Goal: Information Seeking & Learning: Learn about a topic

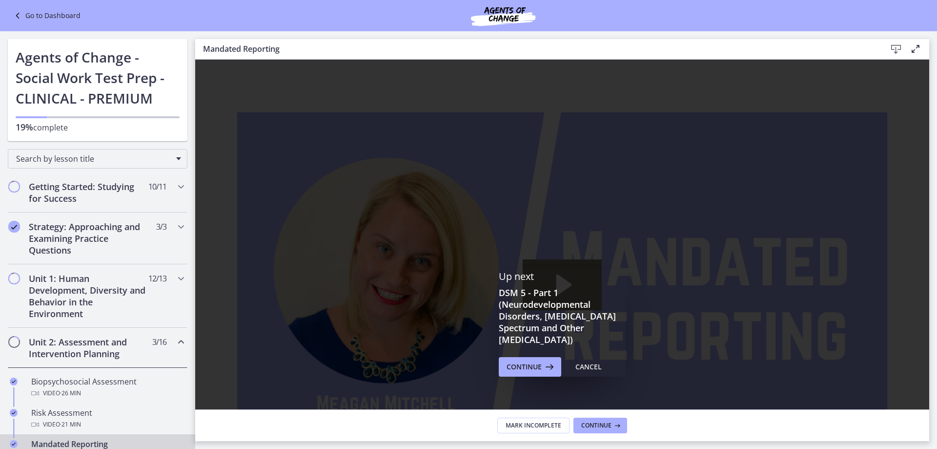
scroll to position [293, 0]
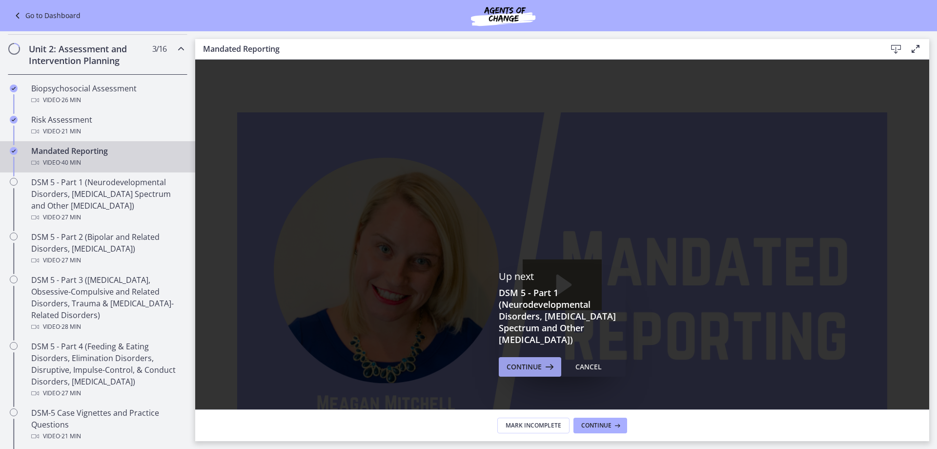
click at [525, 364] on span "Continue" at bounding box center [524, 367] width 35 height 12
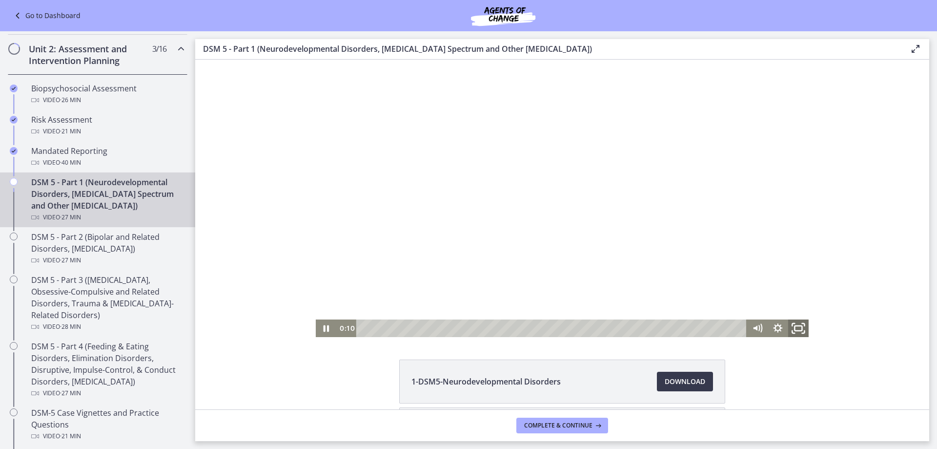
drag, startPoint x: 793, startPoint y: 322, endPoint x: 989, endPoint y: 440, distance: 228.5
click at [793, 322] on icon "Fullscreen" at bounding box center [798, 327] width 24 height 21
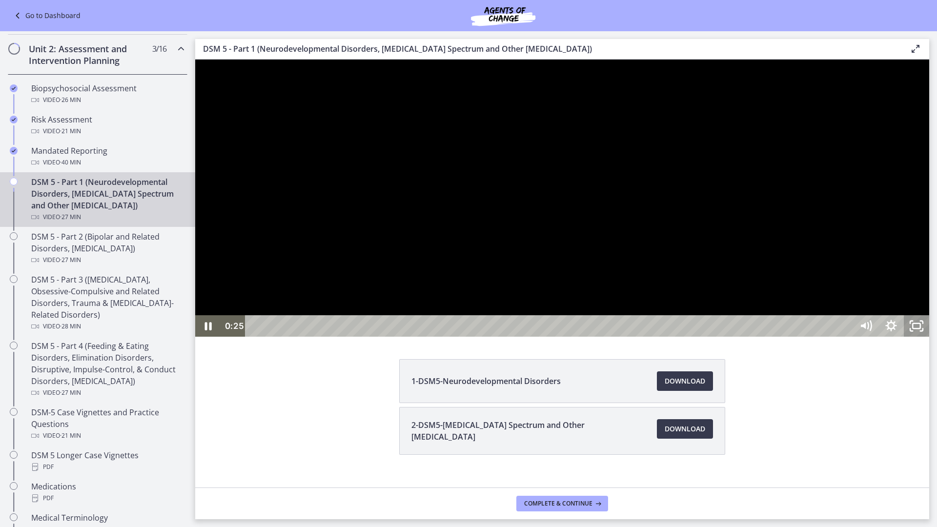
click at [930, 337] on icon "Unfullscreen" at bounding box center [916, 325] width 25 height 21
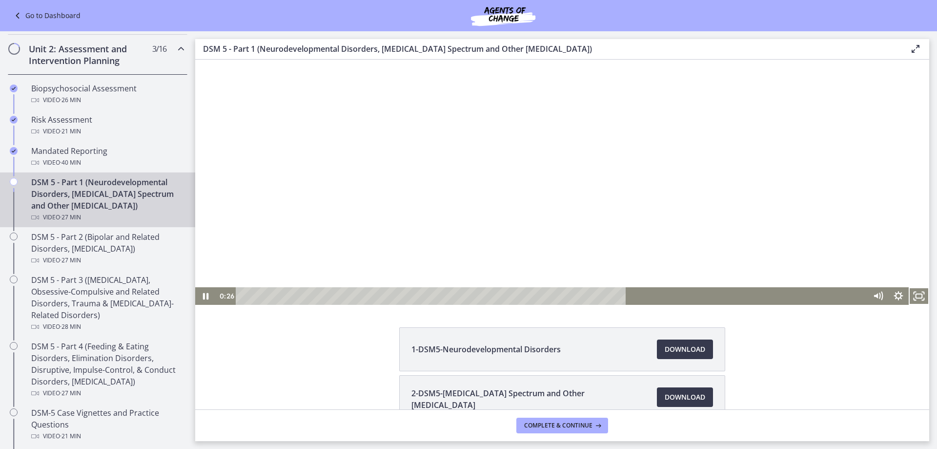
scroll to position [93, 0]
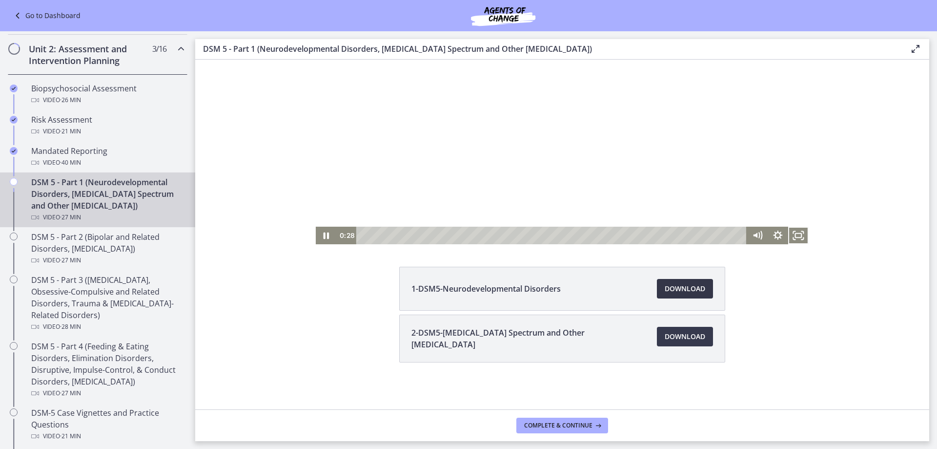
click at [677, 293] on span "Download Opens in a new window" at bounding box center [685, 289] width 41 height 12
click at [481, 132] on div at bounding box center [562, 105] width 493 height 277
click at [665, 335] on span "Download Opens in a new window" at bounding box center [685, 337] width 41 height 12
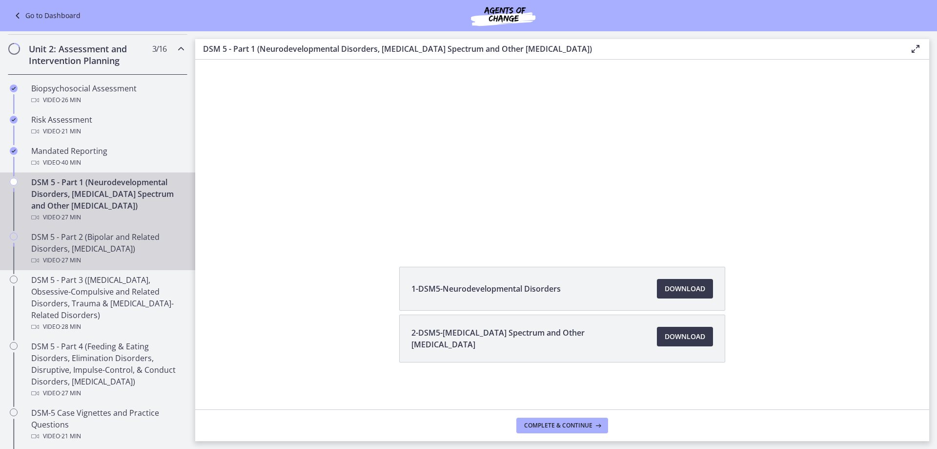
click at [93, 254] on div "Video · 27 min" at bounding box center [107, 260] width 152 height 12
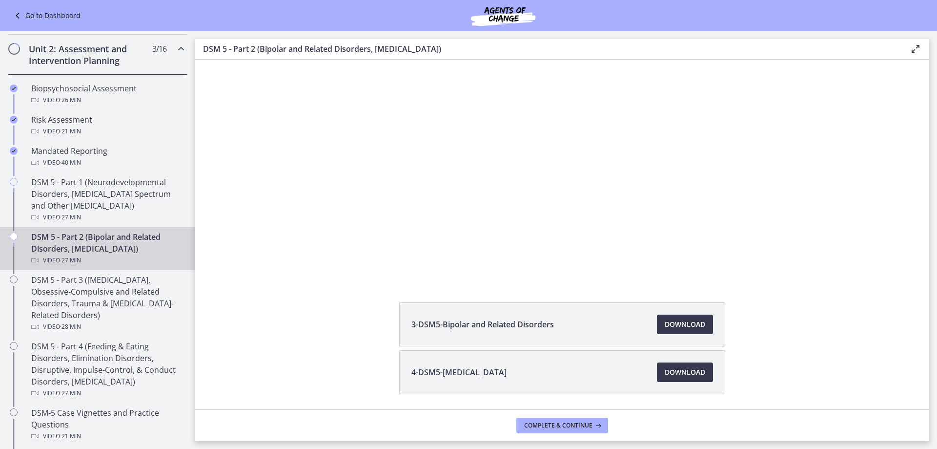
scroll to position [89, 0]
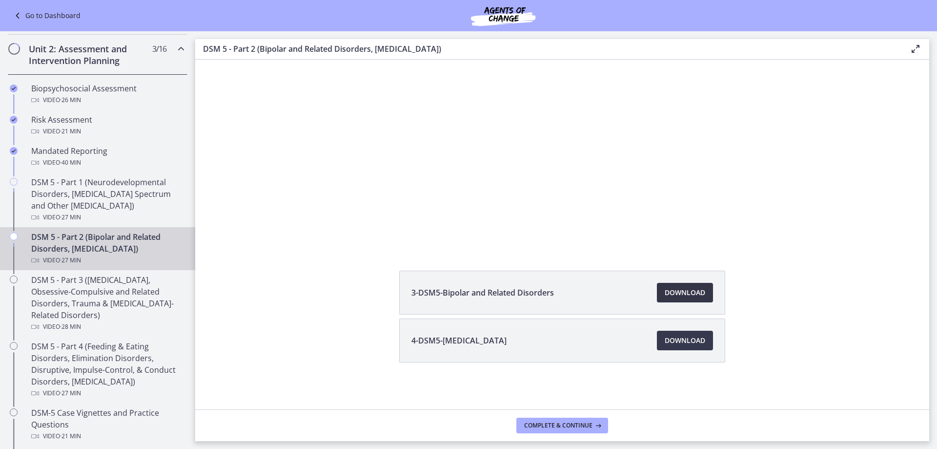
click at [665, 291] on span "Download Opens in a new window" at bounding box center [685, 293] width 41 height 12
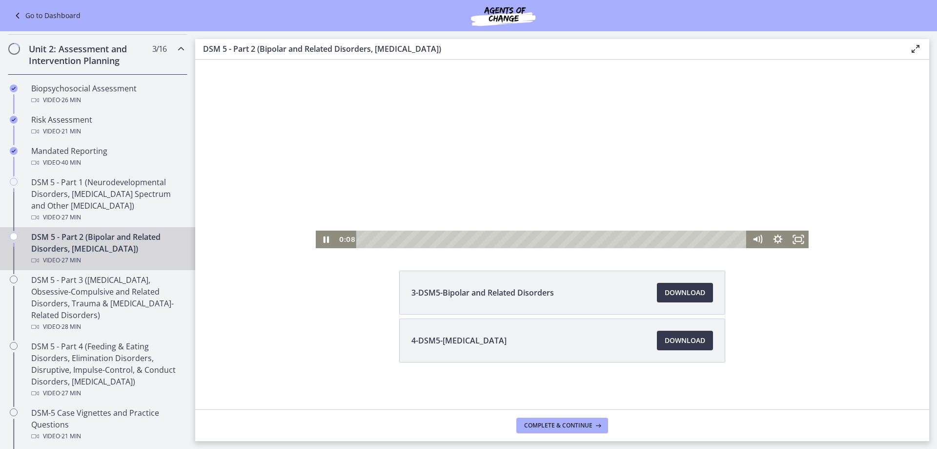
click at [465, 137] on div at bounding box center [562, 109] width 493 height 277
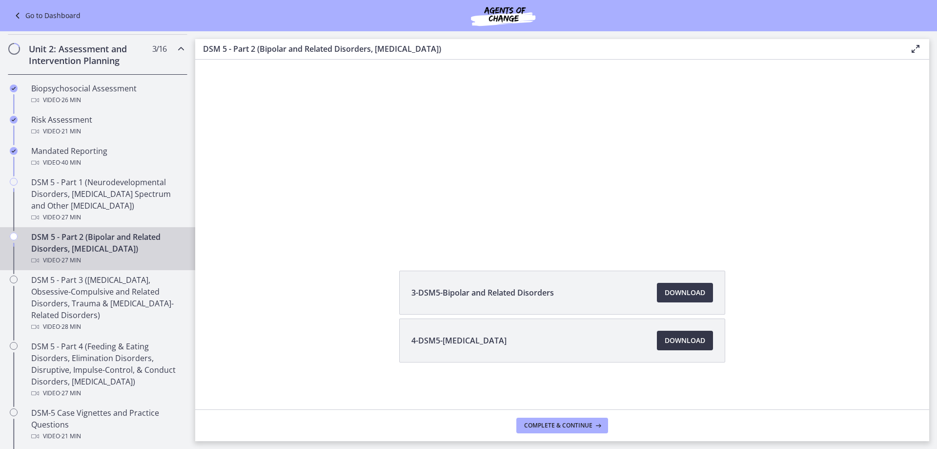
click at [686, 345] on span "Download Opens in a new window" at bounding box center [685, 340] width 41 height 12
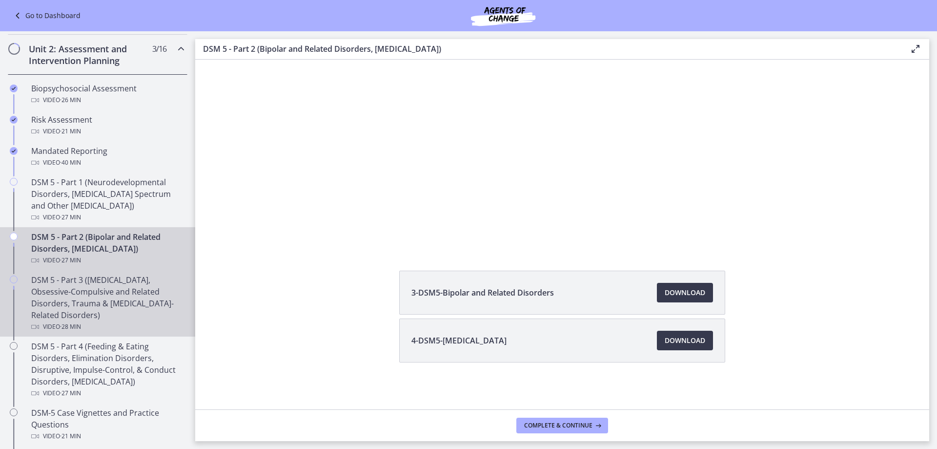
click at [102, 304] on div "DSM 5 - Part 3 ([MEDICAL_DATA], Obsessive-Compulsive and Related Disorders, Tra…" at bounding box center [107, 303] width 152 height 59
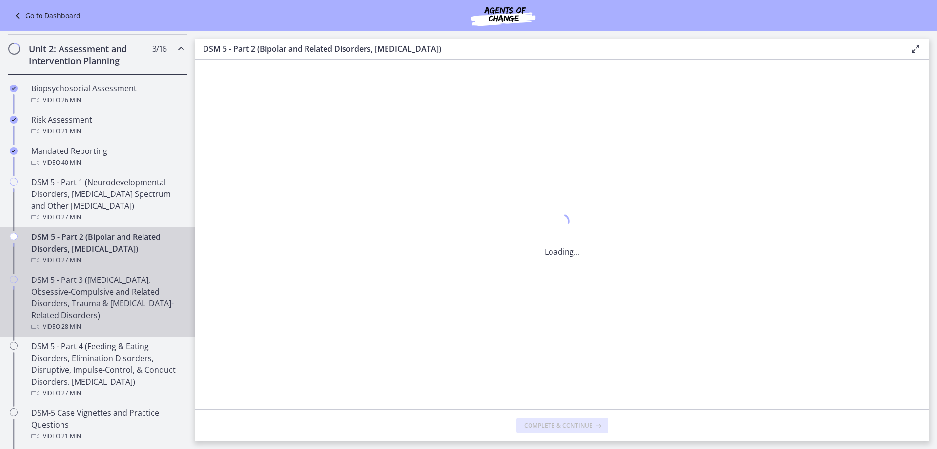
scroll to position [0, 0]
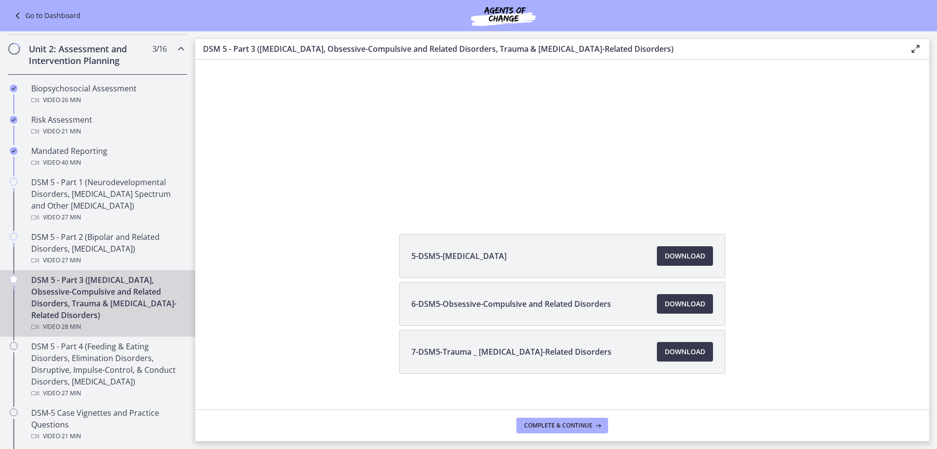
scroll to position [137, 0]
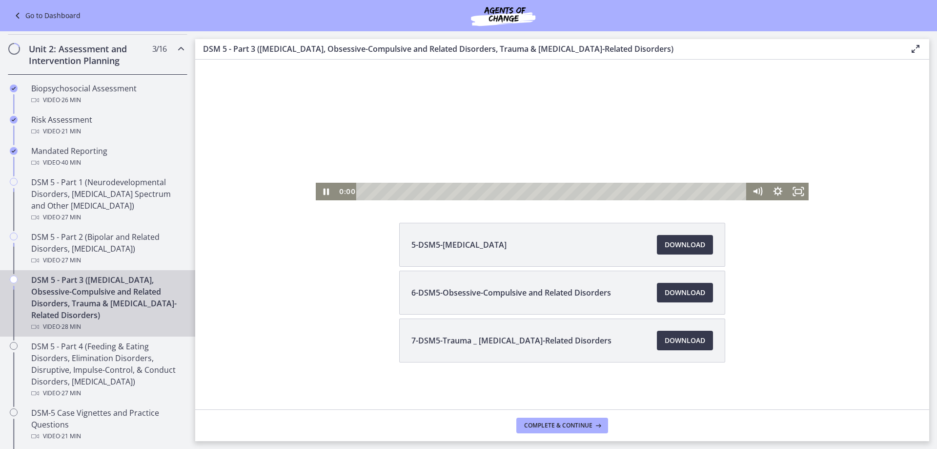
click at [592, 157] on div at bounding box center [562, 61] width 493 height 277
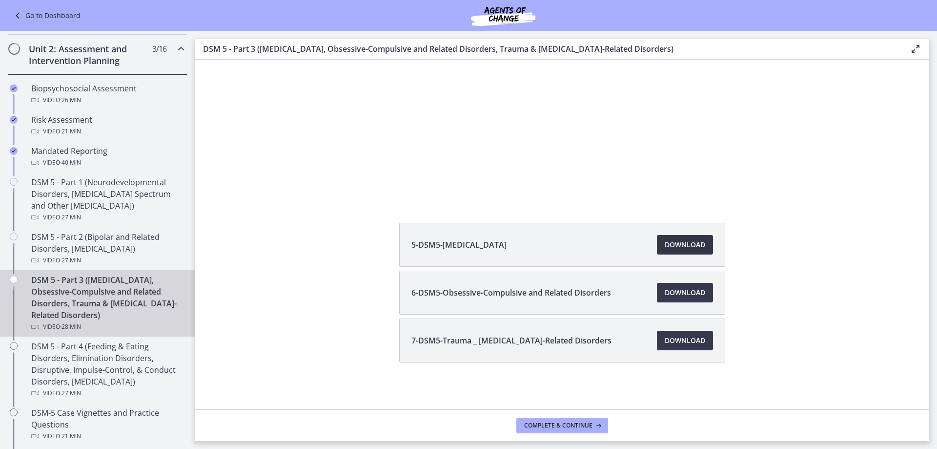
click at [676, 242] on span "Download Opens in a new window" at bounding box center [685, 245] width 41 height 12
click at [657, 294] on link "Download Opens in a new window" at bounding box center [685, 293] width 56 height 20
click at [665, 342] on span "Download Opens in a new window" at bounding box center [685, 340] width 41 height 12
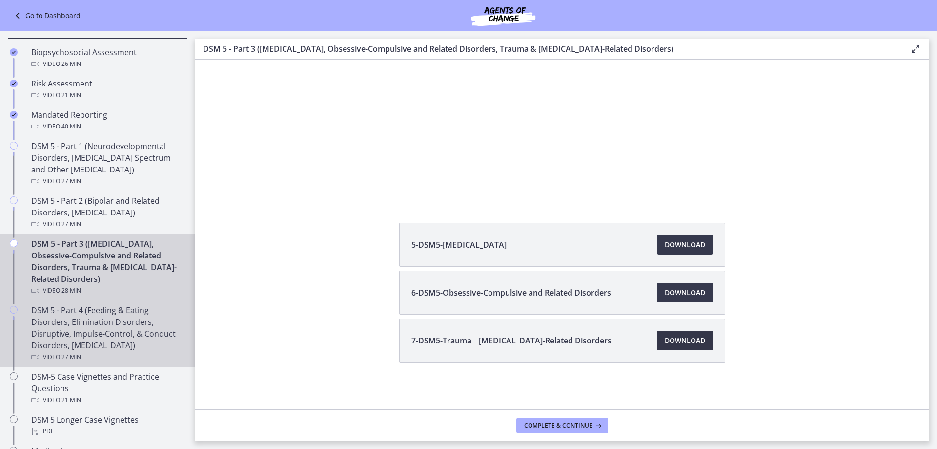
scroll to position [391, 0]
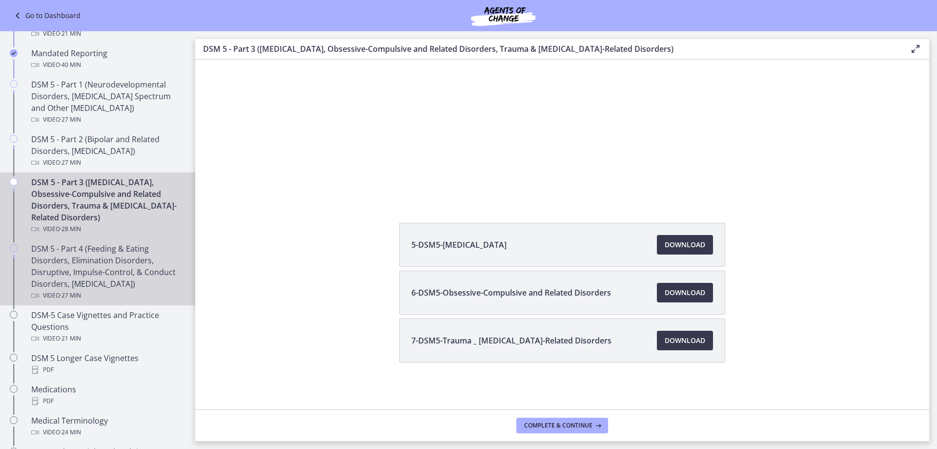
click at [115, 262] on div "DSM 5 - Part 4 (Feeding & Eating Disorders, Elimination Disorders, Disruptive, …" at bounding box center [107, 272] width 152 height 59
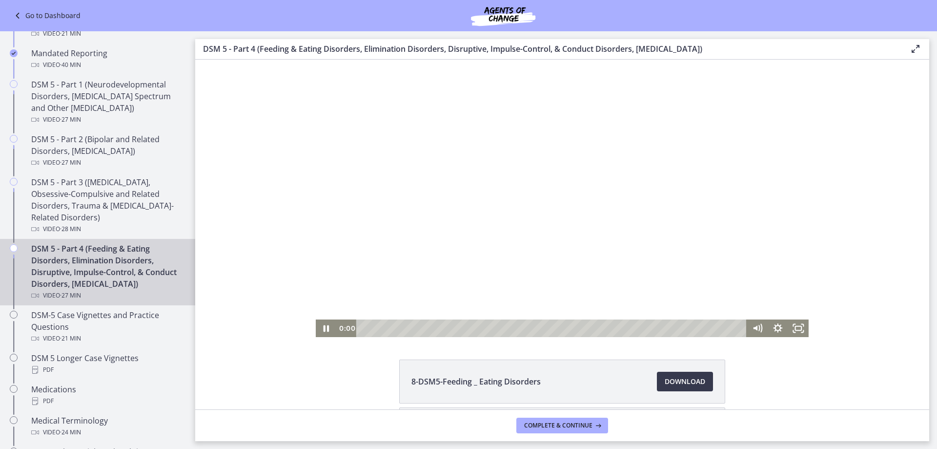
click at [511, 200] on div at bounding box center [562, 198] width 493 height 277
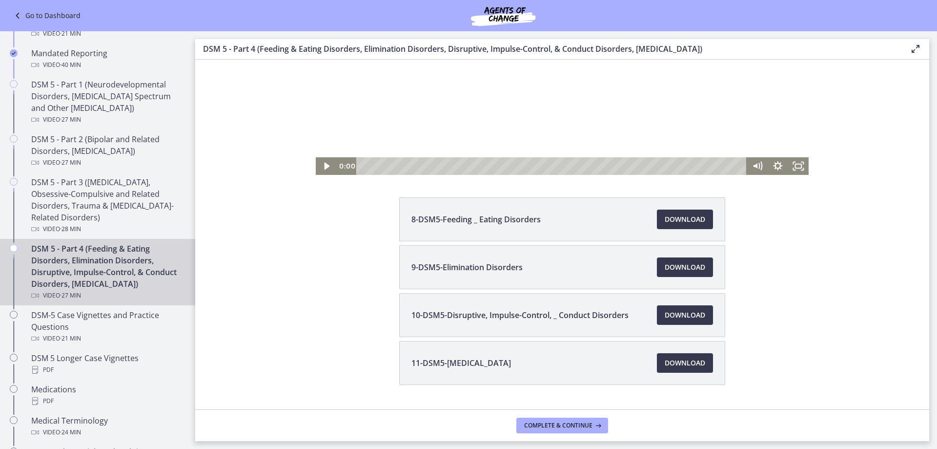
scroll to position [185, 0]
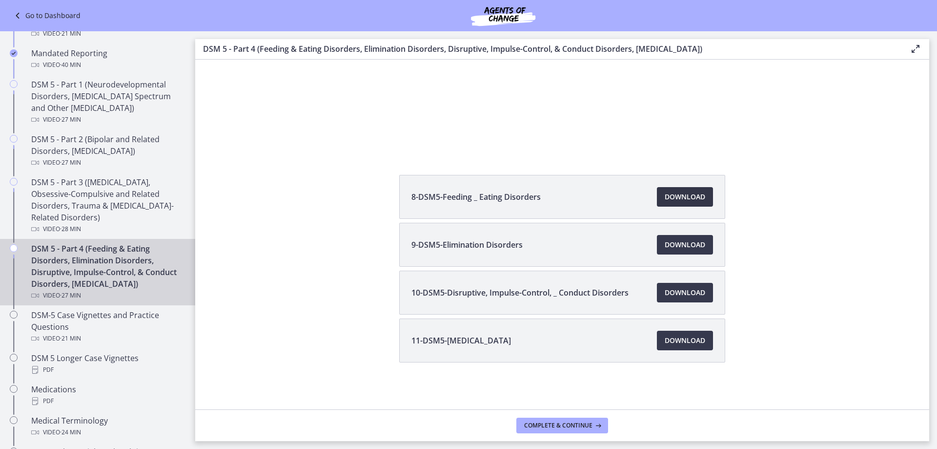
click at [702, 196] on link "Download Opens in a new window" at bounding box center [685, 197] width 56 height 20
click at [665, 249] on span "Download Opens in a new window" at bounding box center [685, 245] width 41 height 12
click at [680, 292] on span "Download Opens in a new window" at bounding box center [685, 293] width 41 height 12
click at [665, 342] on span "Download Opens in a new window" at bounding box center [685, 340] width 41 height 12
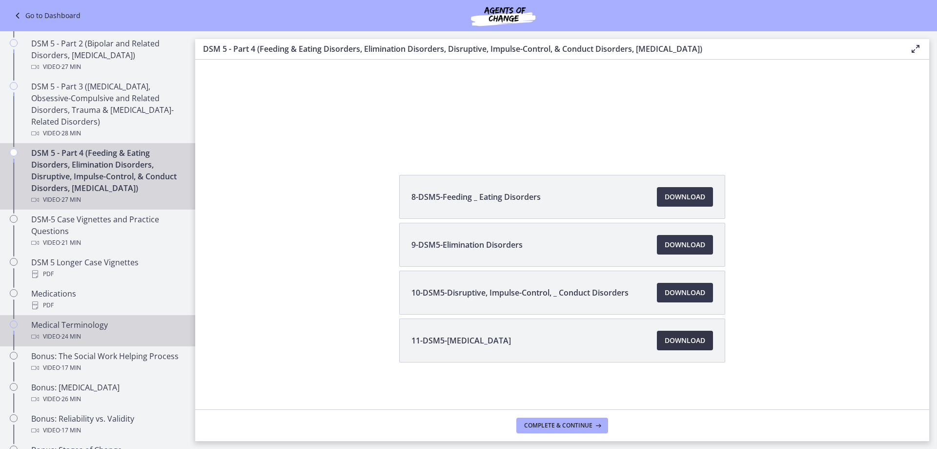
scroll to position [488, 0]
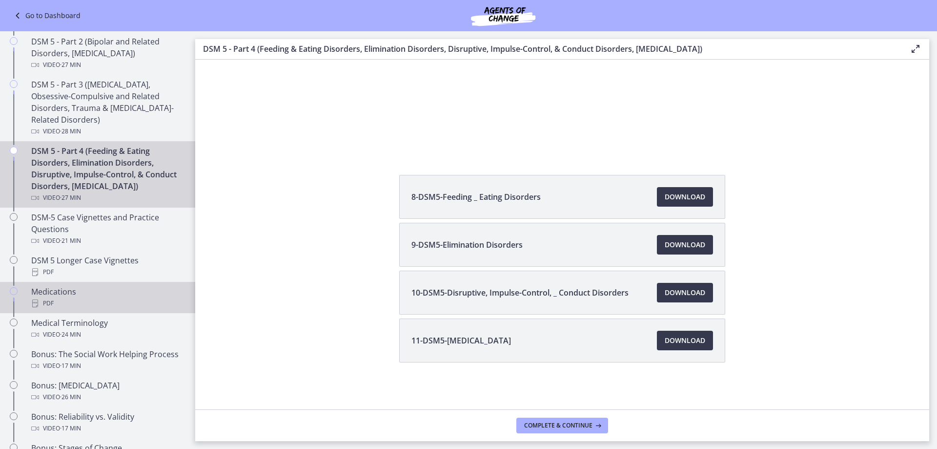
click at [71, 306] on div "Medications PDF" at bounding box center [107, 297] width 152 height 23
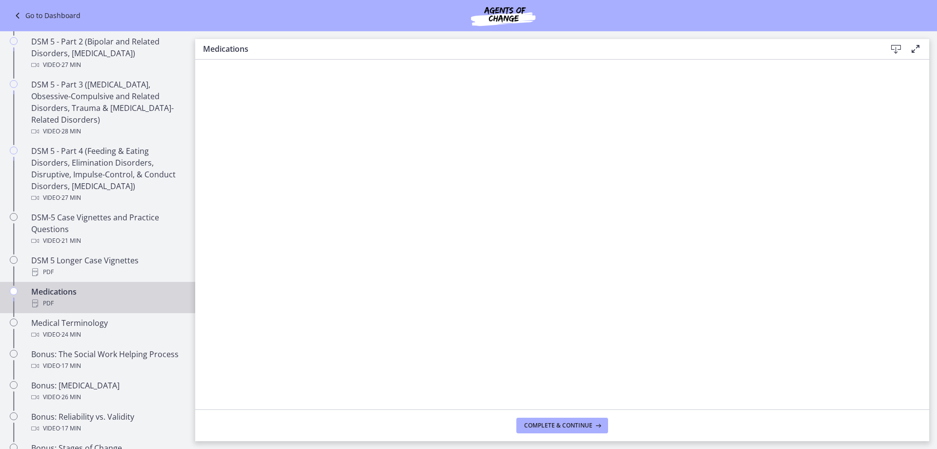
click at [887, 52] on div "Download Enable fullscreen" at bounding box center [902, 49] width 39 height 12
click at [894, 47] on icon at bounding box center [896, 49] width 12 height 12
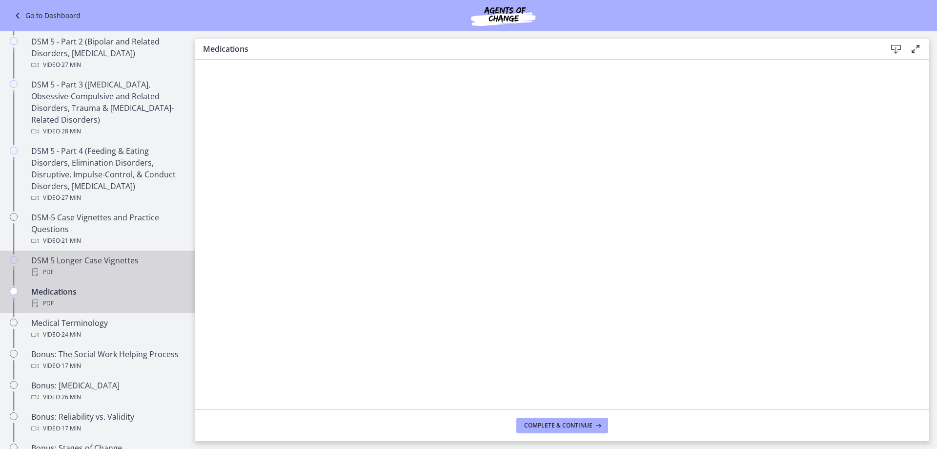
click at [99, 271] on div "PDF" at bounding box center [107, 272] width 152 height 12
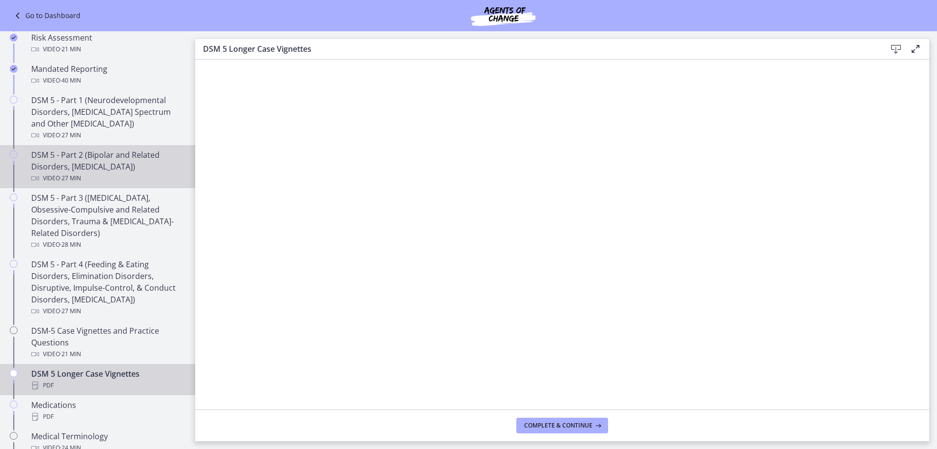
scroll to position [342, 0]
